Goal: Transaction & Acquisition: Purchase product/service

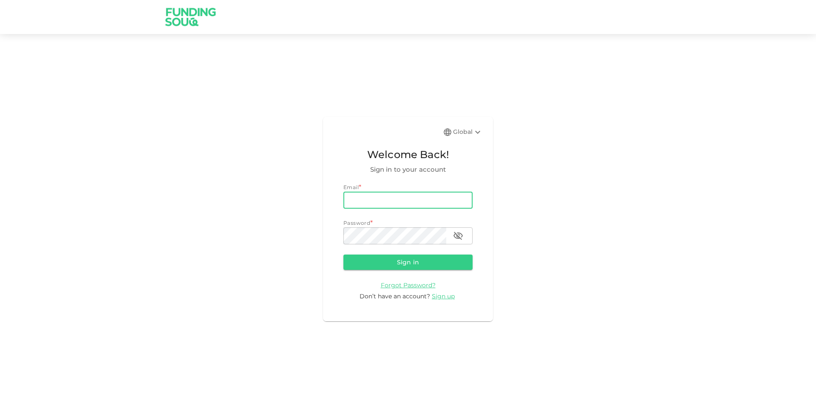
click at [395, 206] on input "email" at bounding box center [408, 200] width 129 height 17
type input "[PERSON_NAME][EMAIL_ADDRESS][PERSON_NAME][DOMAIN_NAME]"
click at [391, 256] on button "Sign in" at bounding box center [408, 262] width 129 height 15
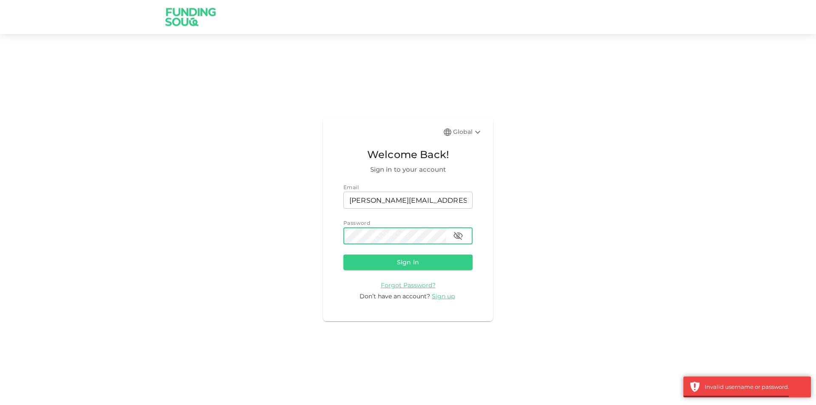
click at [464, 233] on button "button" at bounding box center [458, 235] width 17 height 17
click at [344, 255] on button "Sign in" at bounding box center [408, 262] width 129 height 15
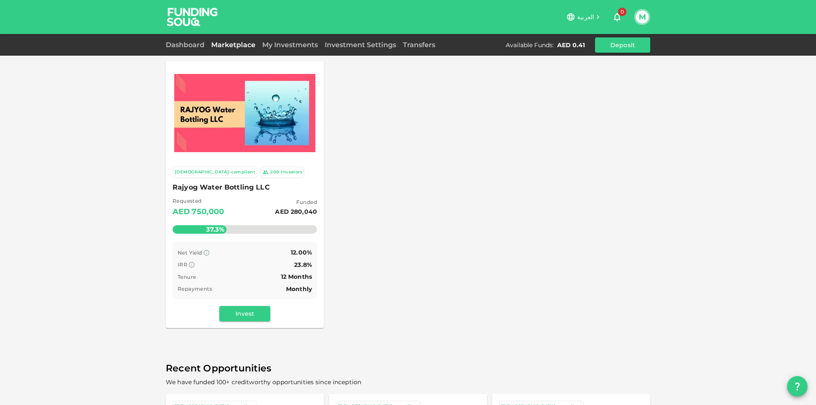
click at [217, 189] on span "Rajyog Water Bottling LLC" at bounding box center [245, 188] width 145 height 12
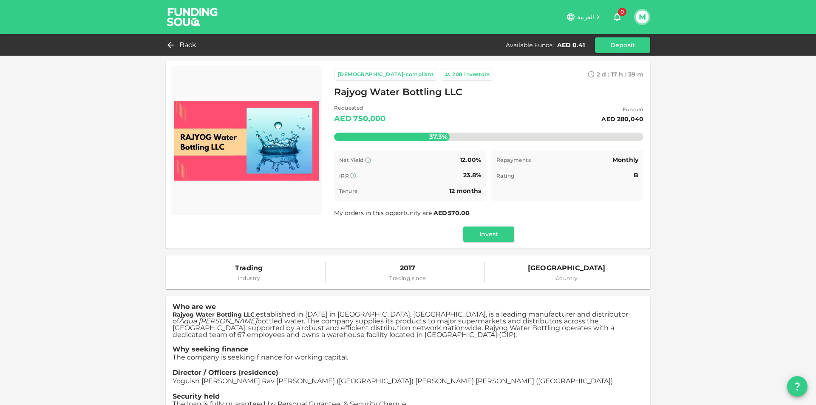
click at [639, 22] on button "M" at bounding box center [642, 17] width 13 height 13
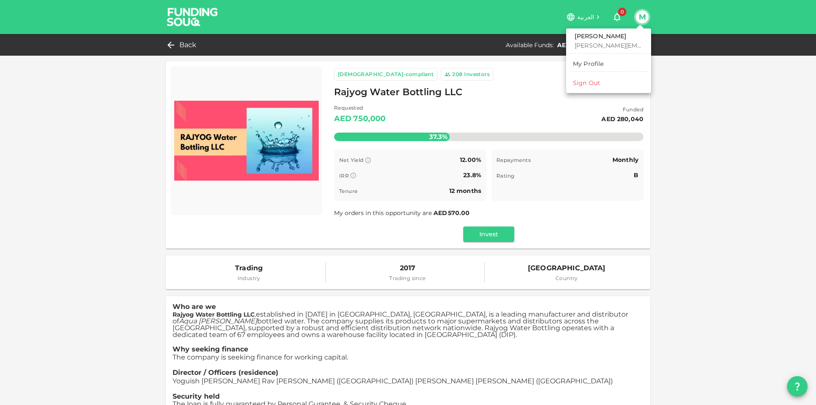
click at [592, 85] on div "Sign Out" at bounding box center [586, 83] width 27 height 9
